Goal: Navigation & Orientation: Find specific page/section

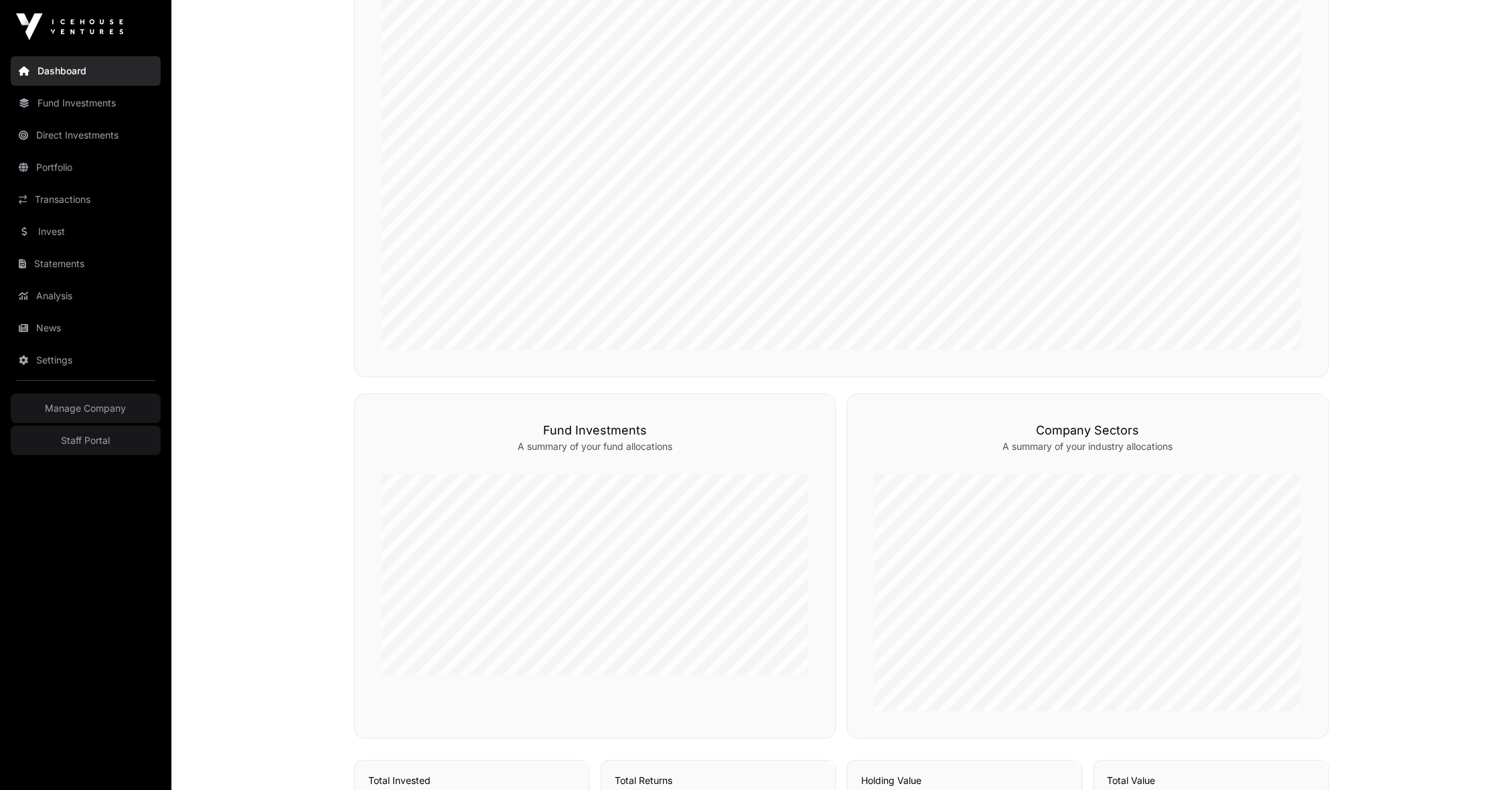
scroll to position [153, 0]
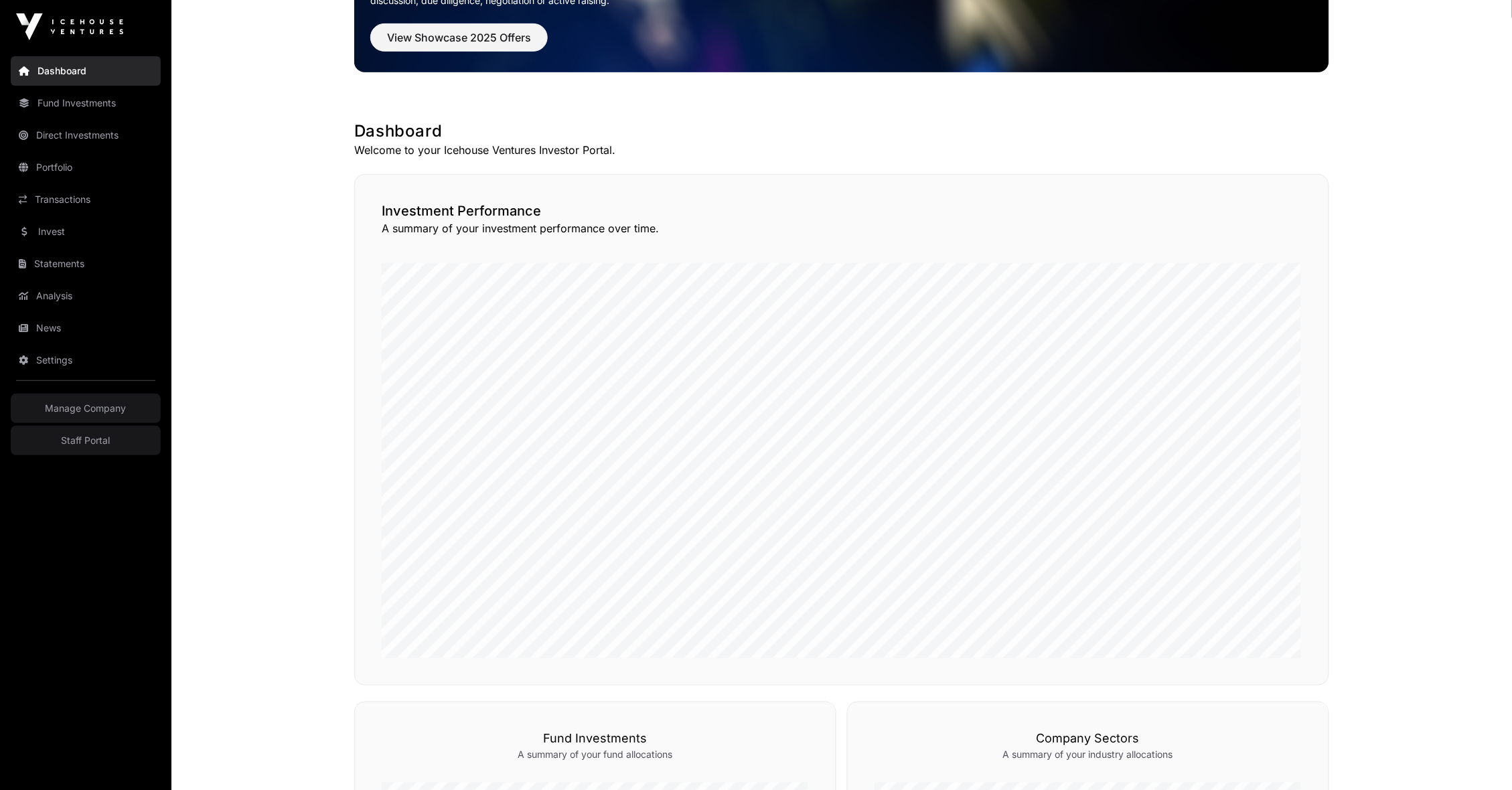
click at [81, 160] on link "Portfolio" at bounding box center [85, 167] width 150 height 29
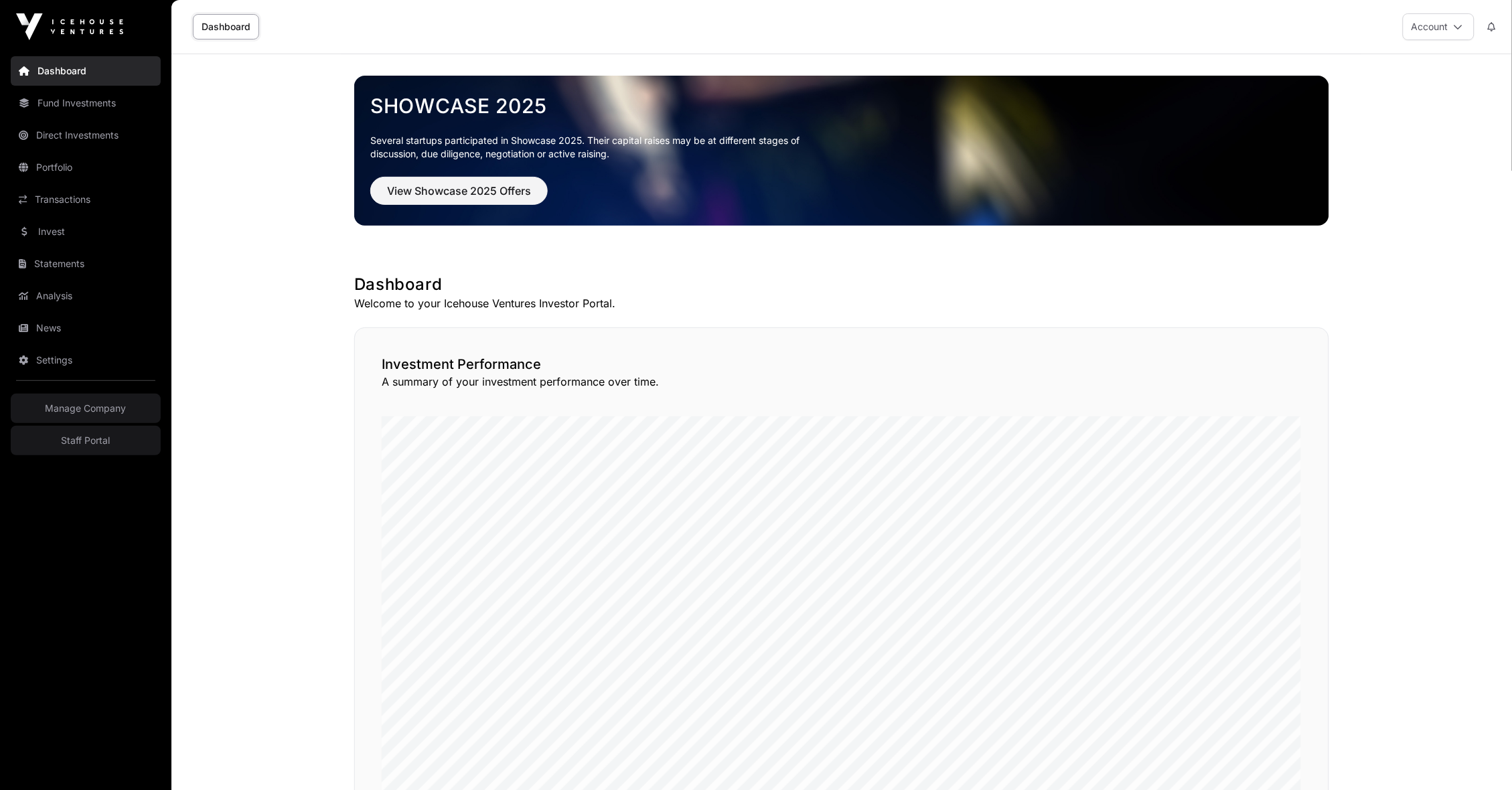
scroll to position [-6, 0]
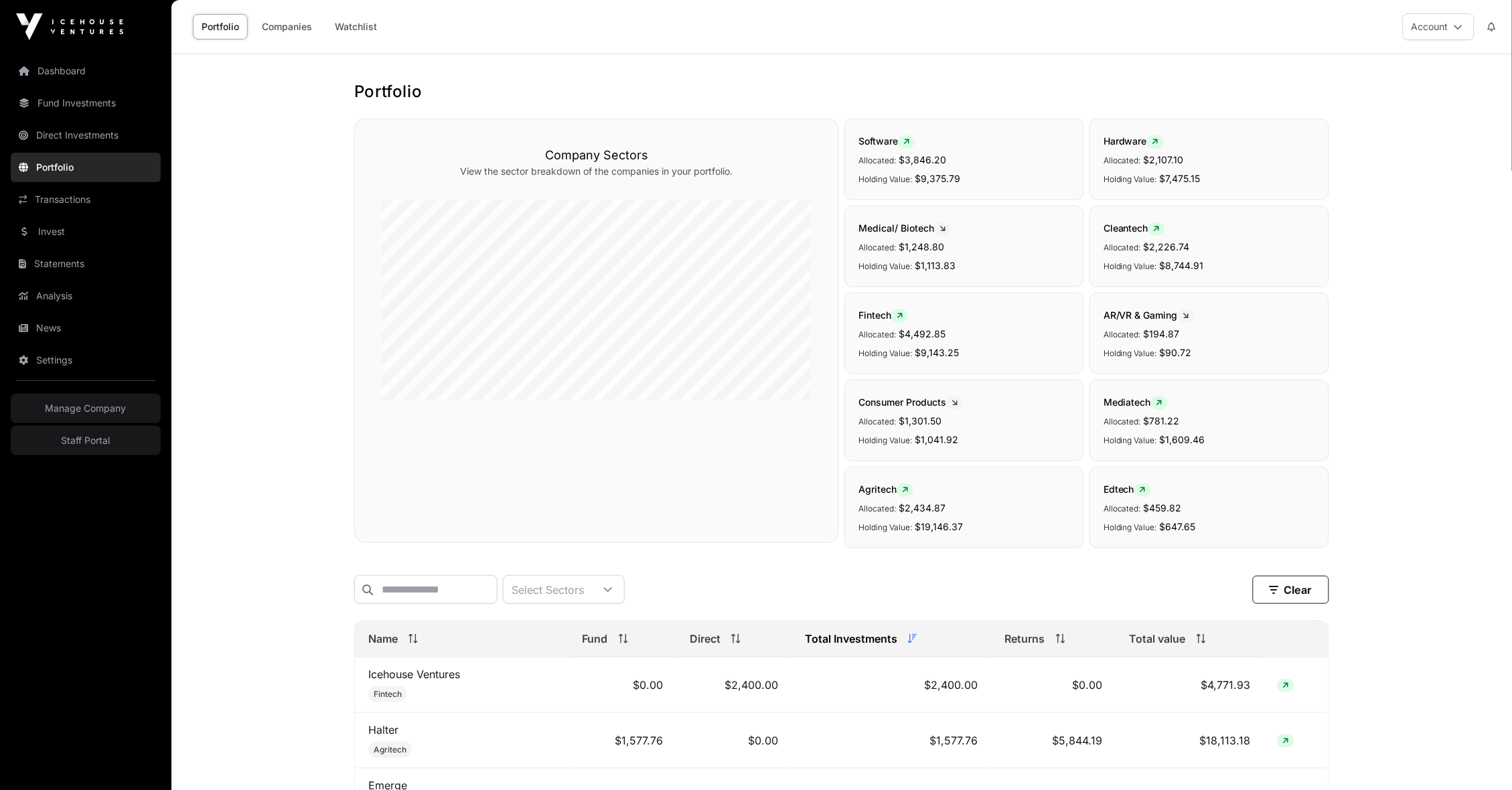
click at [300, 19] on link "Companies" at bounding box center [286, 27] width 67 height 25
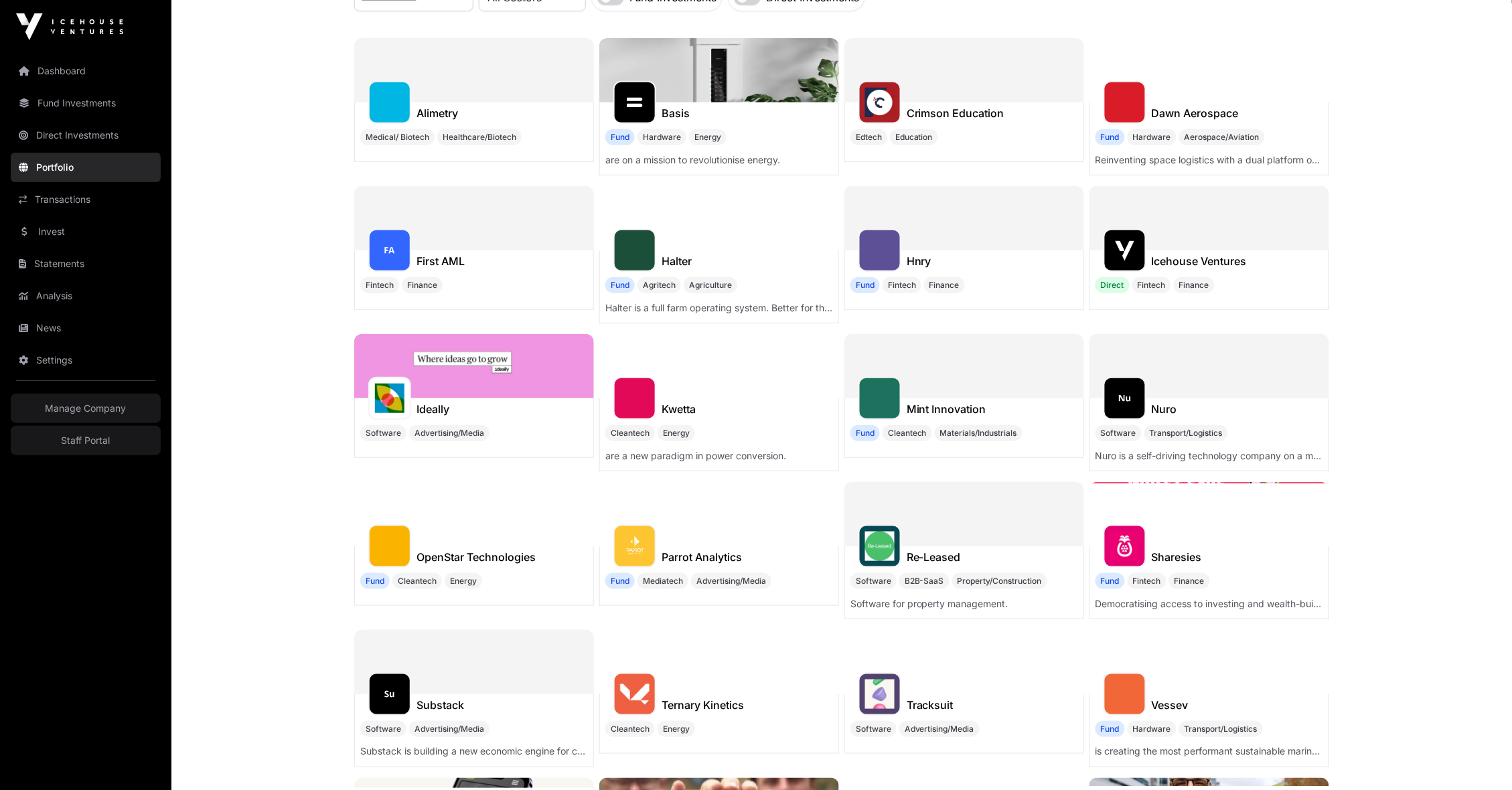
scroll to position [171, 0]
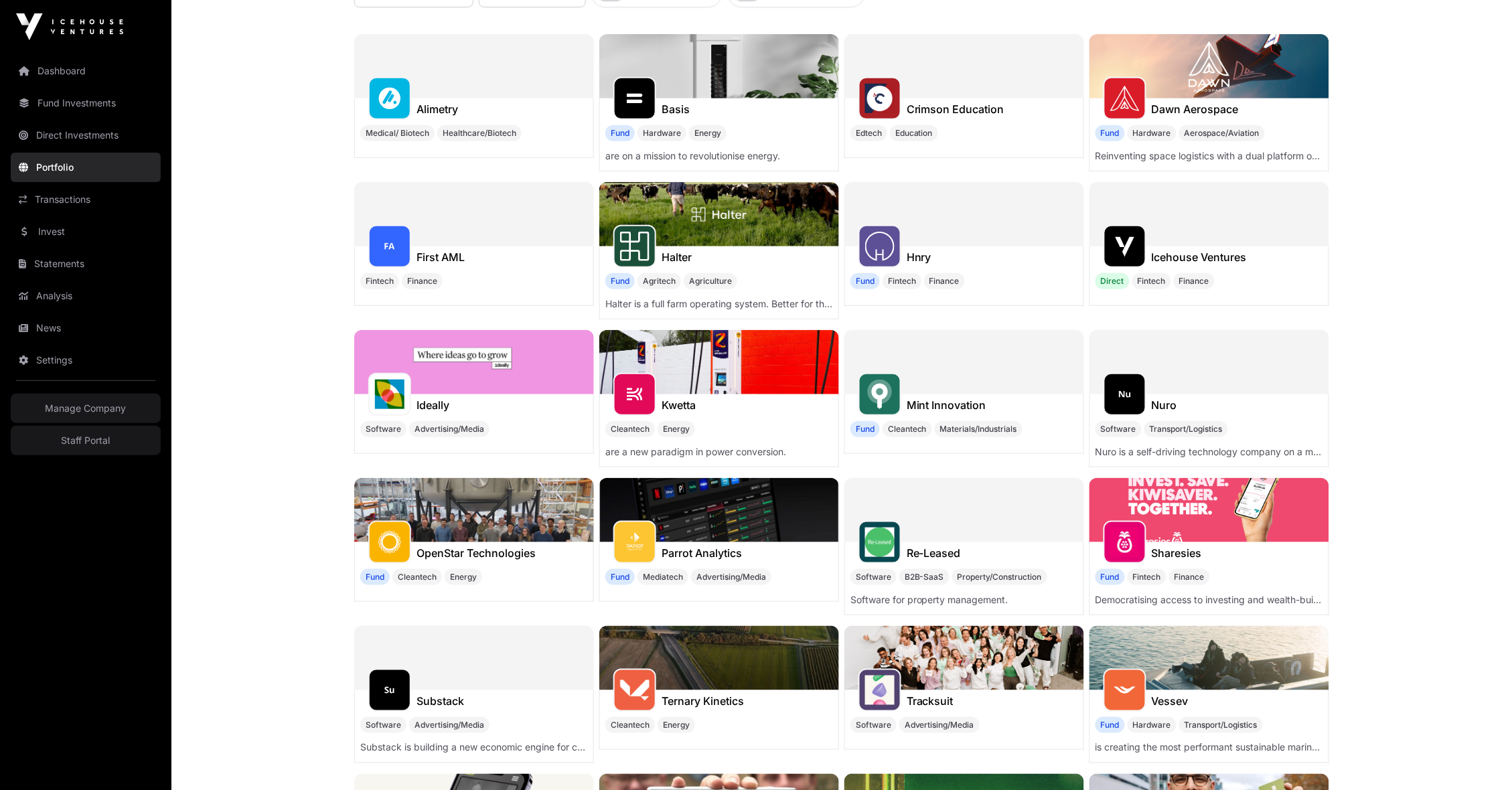
click at [1172, 96] on img at bounding box center [1209, 67] width 240 height 64
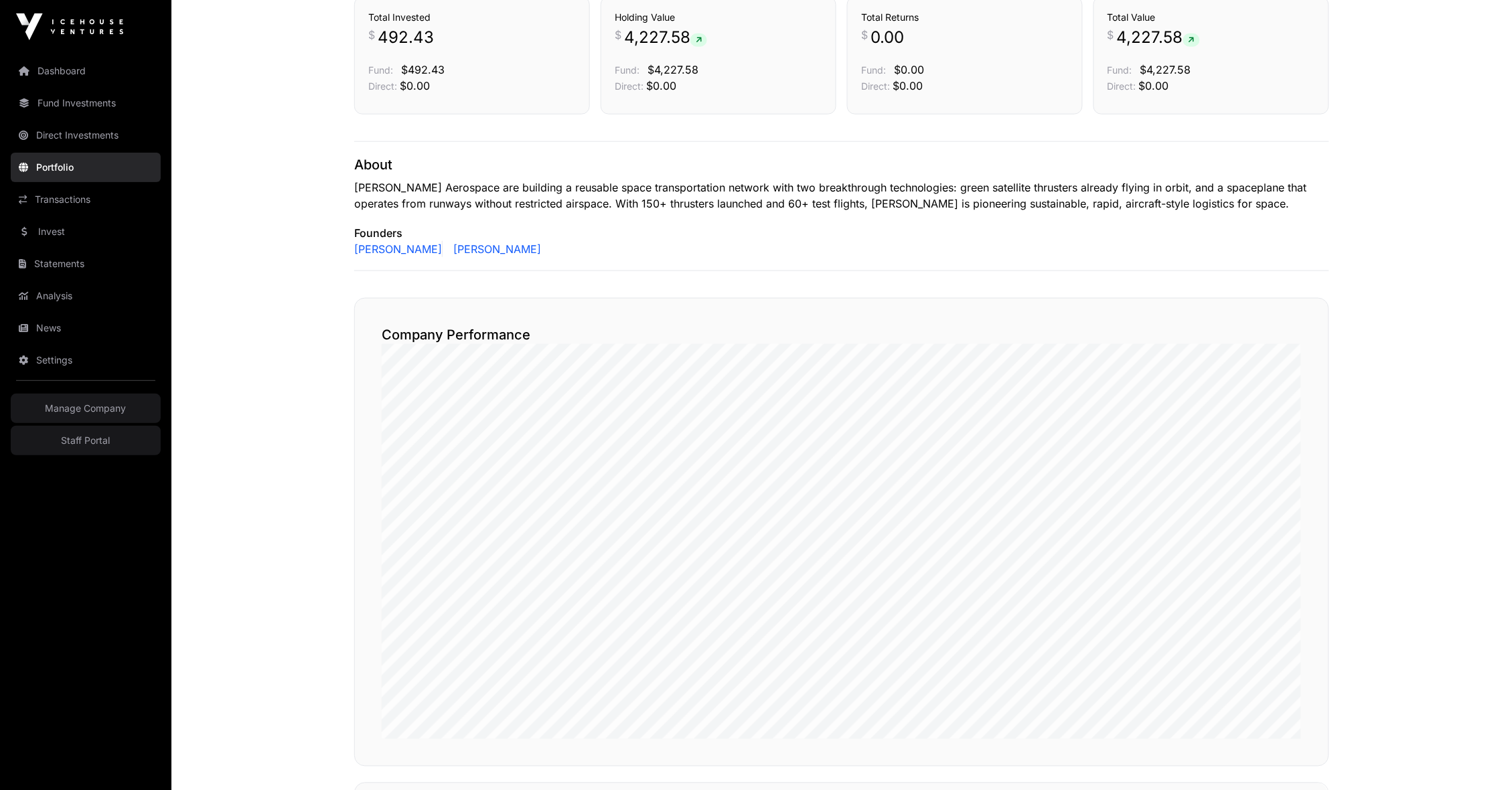
scroll to position [52, 0]
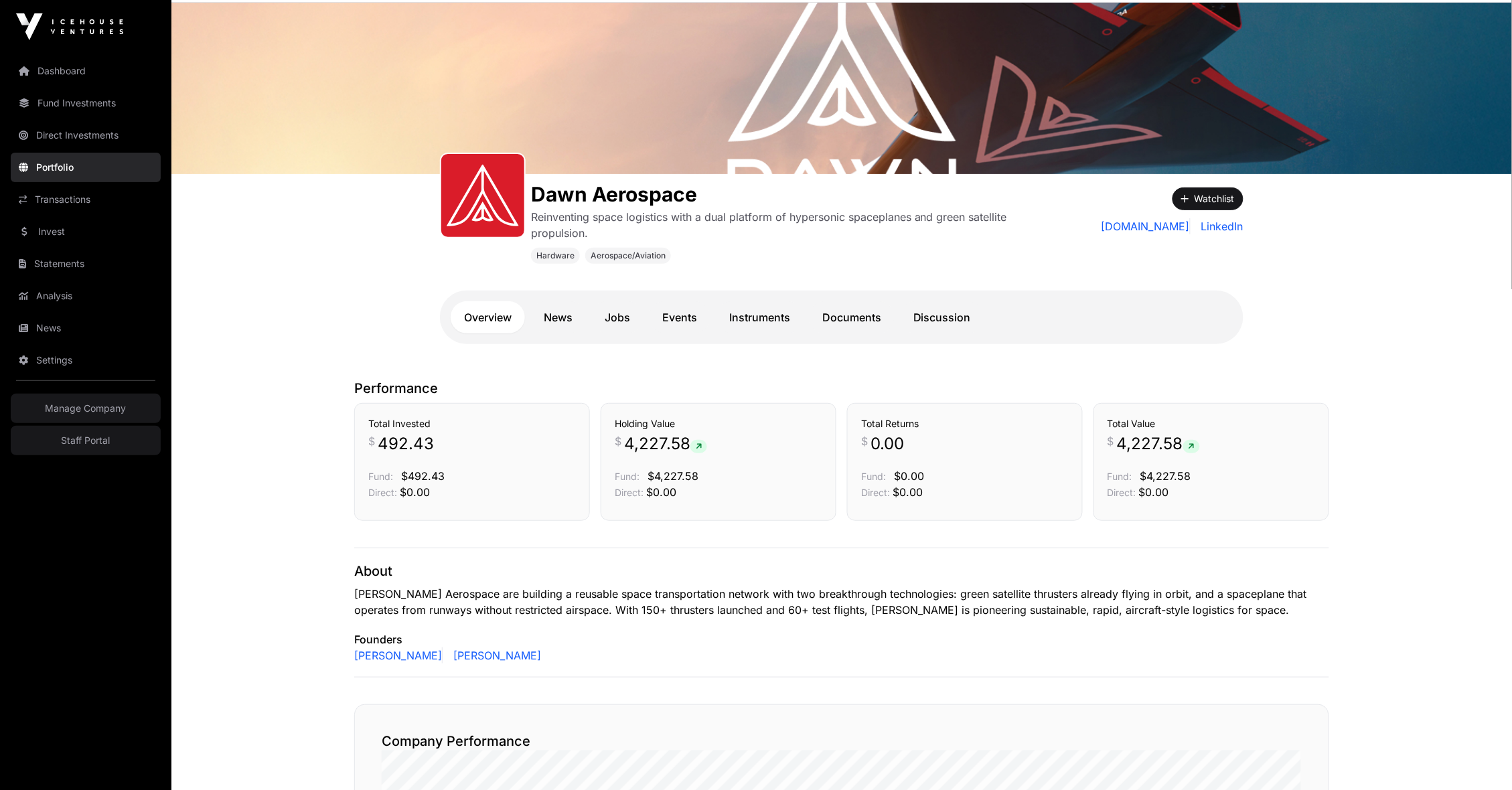
click at [112, 291] on link "Analysis" at bounding box center [85, 295] width 150 height 29
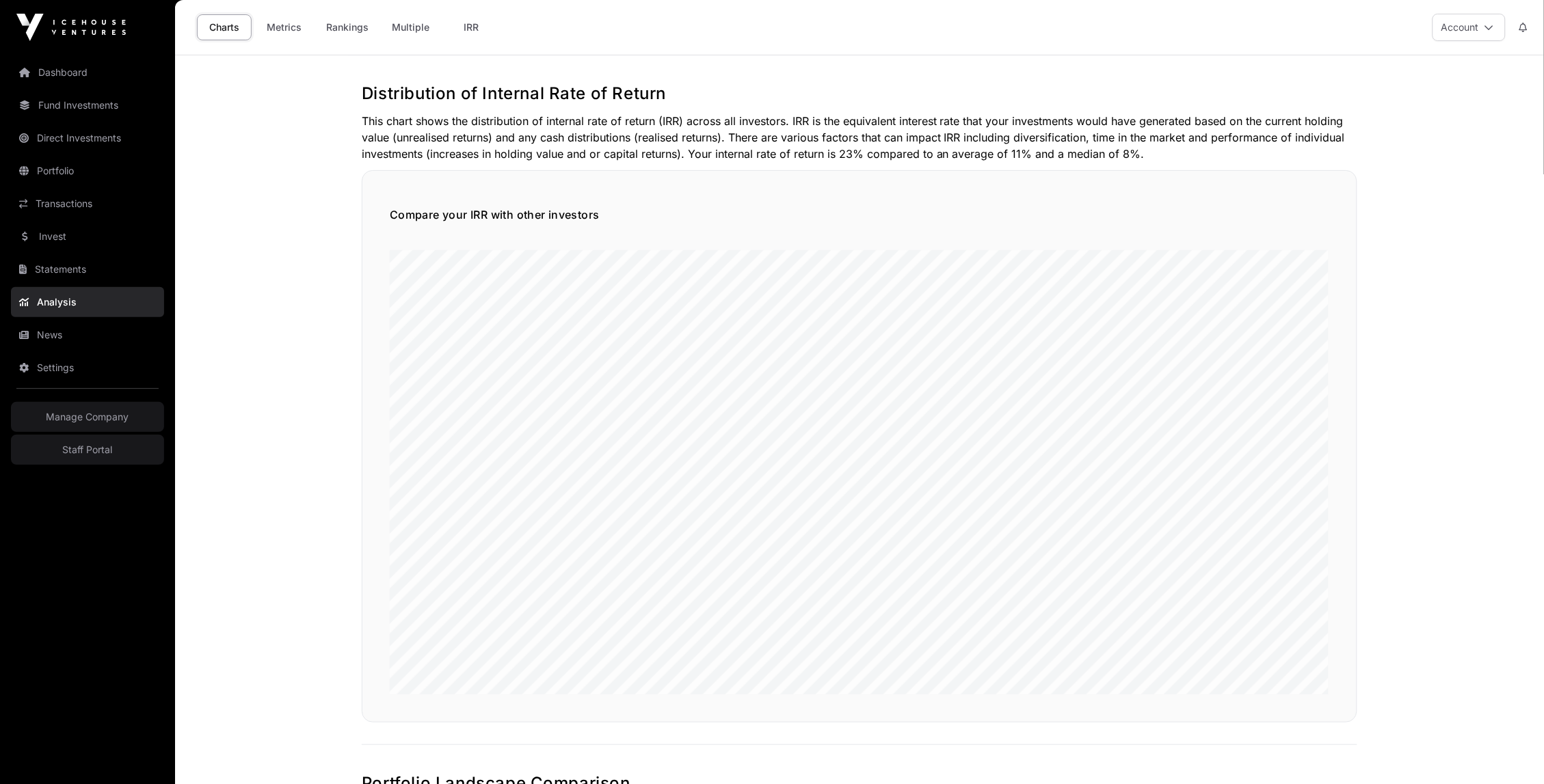
click at [73, 76] on link "Dashboard" at bounding box center [87, 72] width 153 height 30
